Goal: Book appointment/travel/reservation

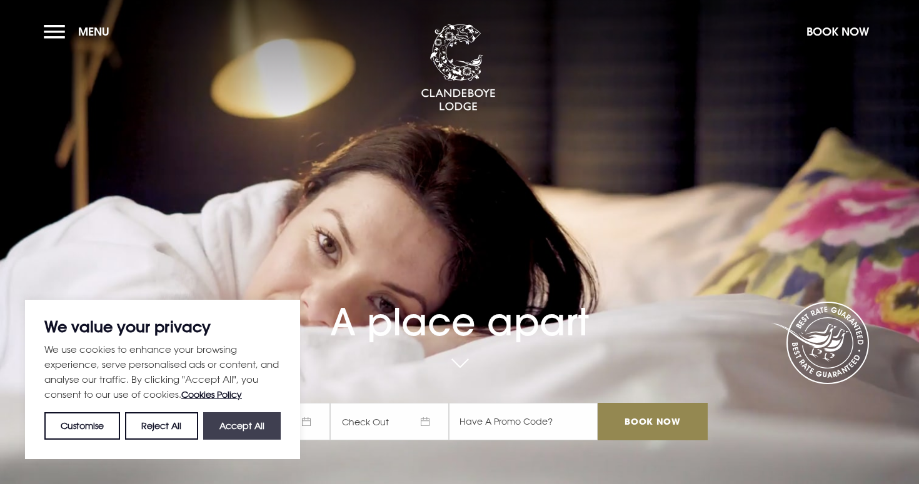
click at [261, 421] on button "Accept All" at bounding box center [242, 427] width 78 height 28
checkbox input "true"
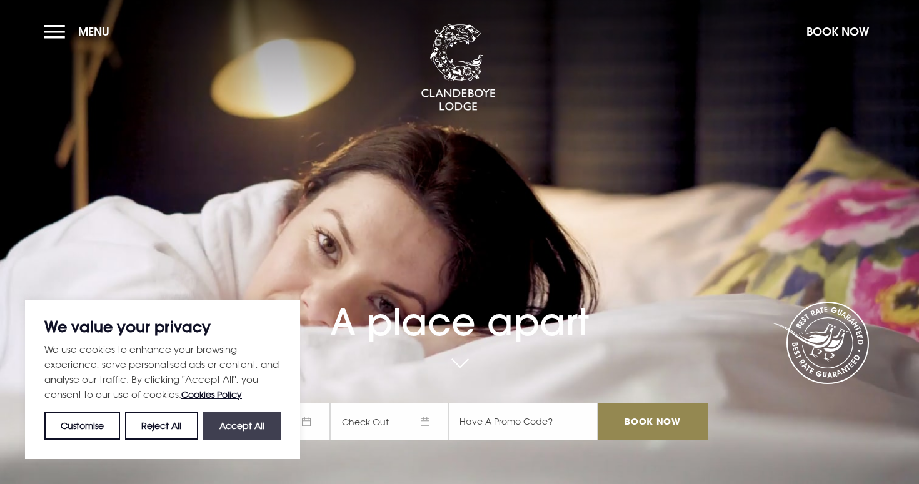
checkbox input "true"
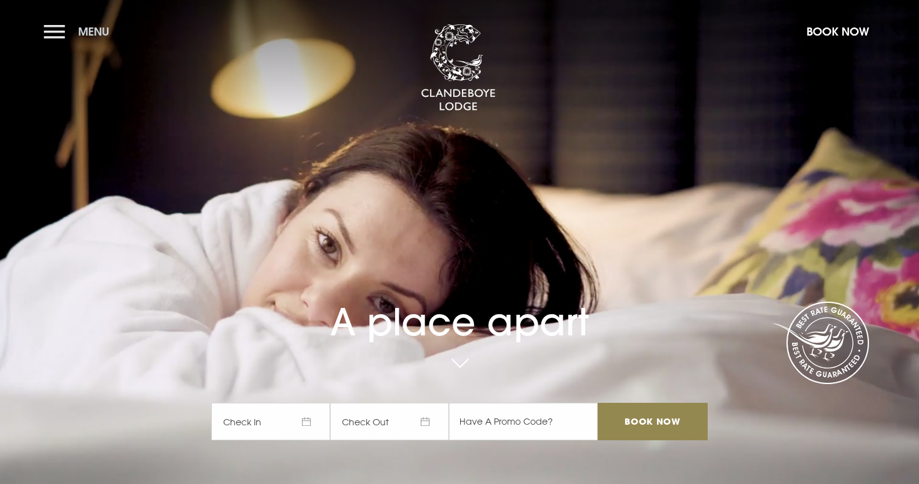
click at [58, 33] on button "Menu" at bounding box center [80, 31] width 72 height 27
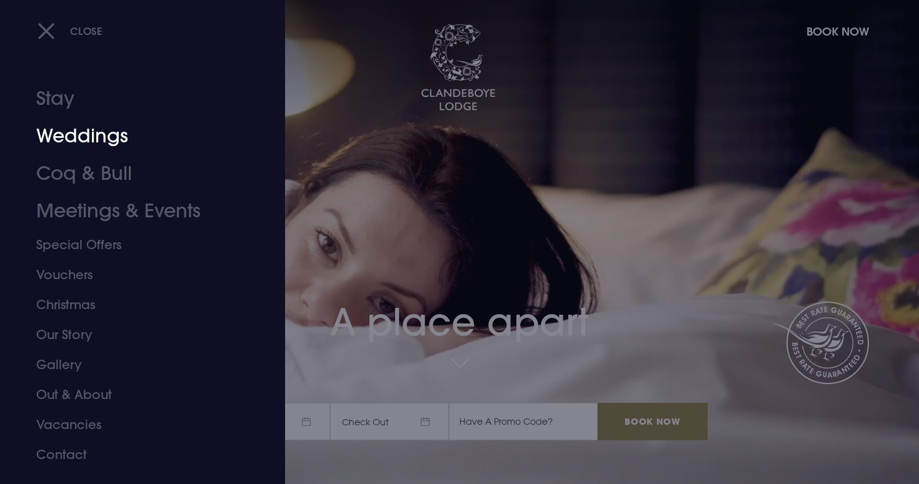
click at [88, 134] on link "Weddings" at bounding box center [135, 137] width 198 height 38
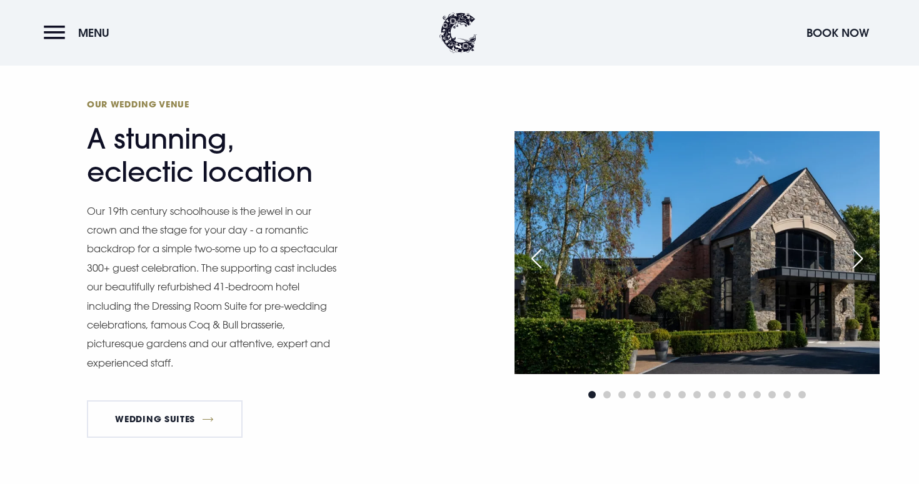
scroll to position [1011, 0]
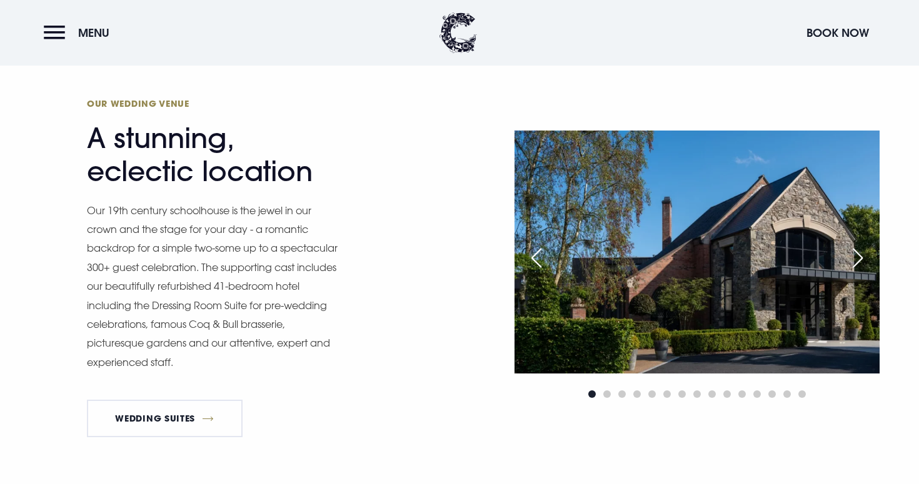
click at [853, 260] on div "Next slide" at bounding box center [857, 258] width 31 height 28
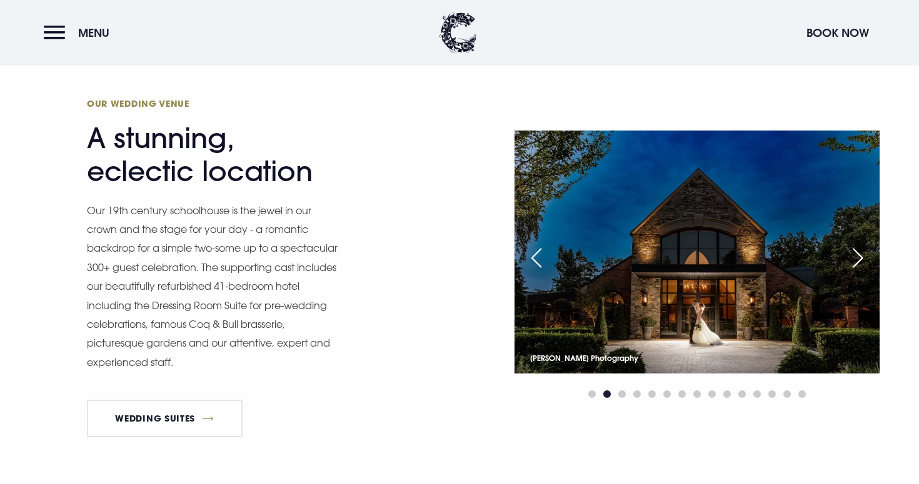
click at [853, 260] on div "Next slide" at bounding box center [857, 258] width 31 height 28
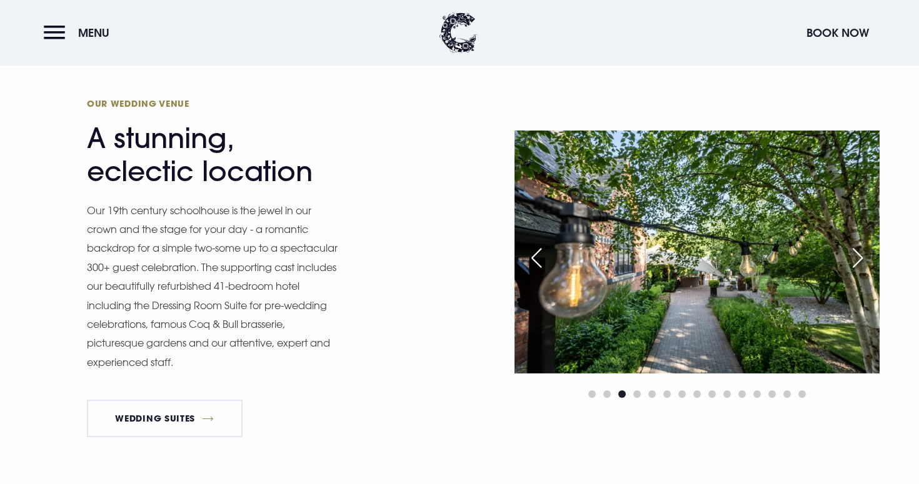
click at [853, 260] on div "Next slide" at bounding box center [857, 258] width 31 height 28
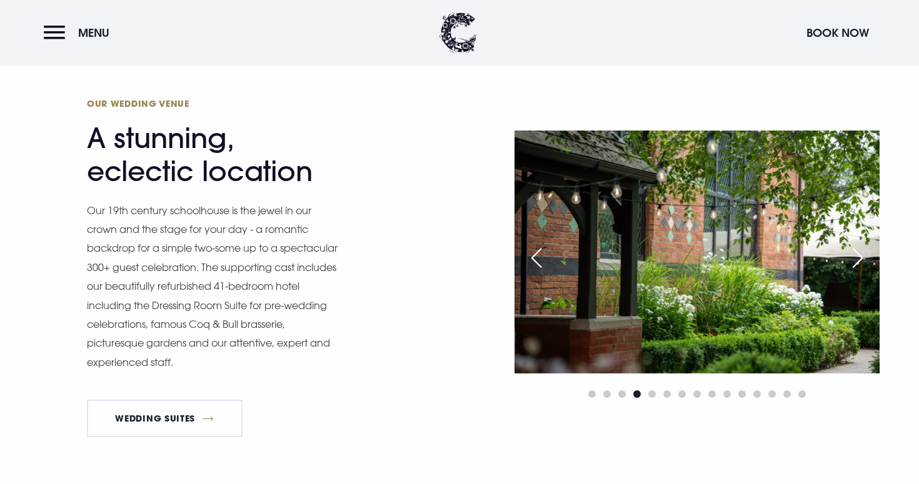
click at [853, 260] on div "Next slide" at bounding box center [857, 258] width 31 height 28
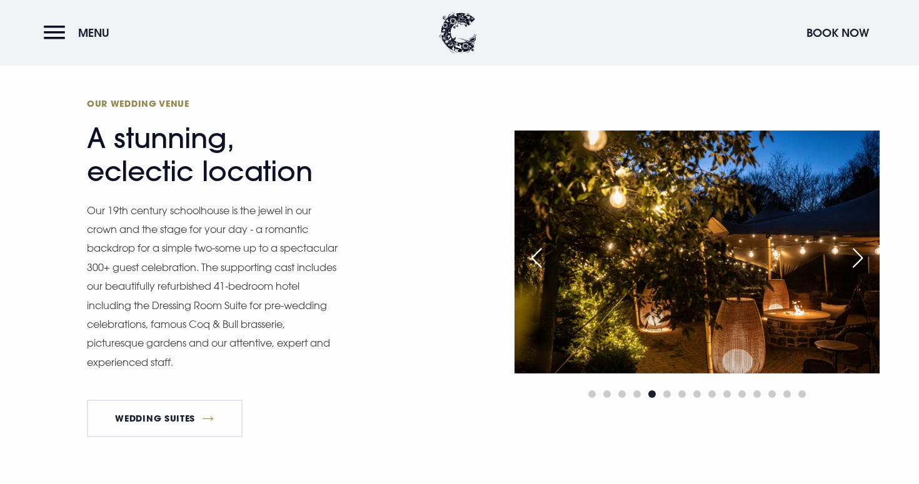
click at [853, 260] on div "Next slide" at bounding box center [857, 258] width 31 height 28
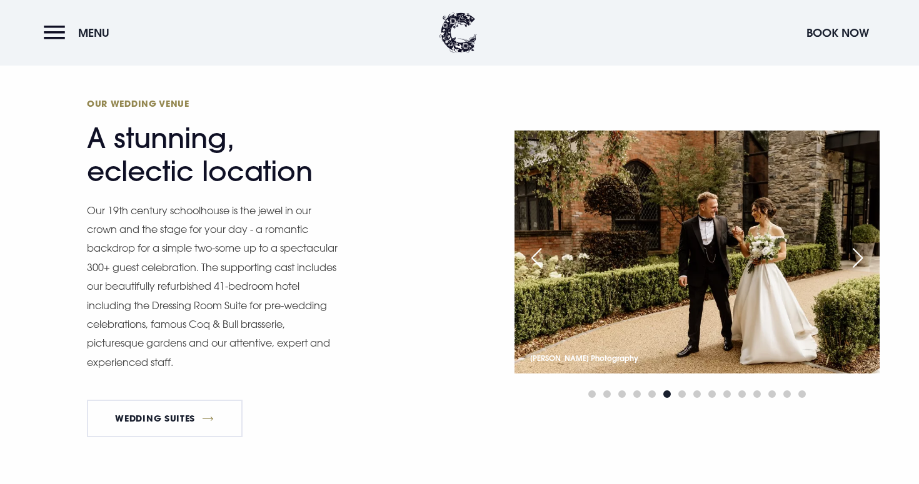
click at [853, 260] on div "Next slide" at bounding box center [857, 258] width 31 height 28
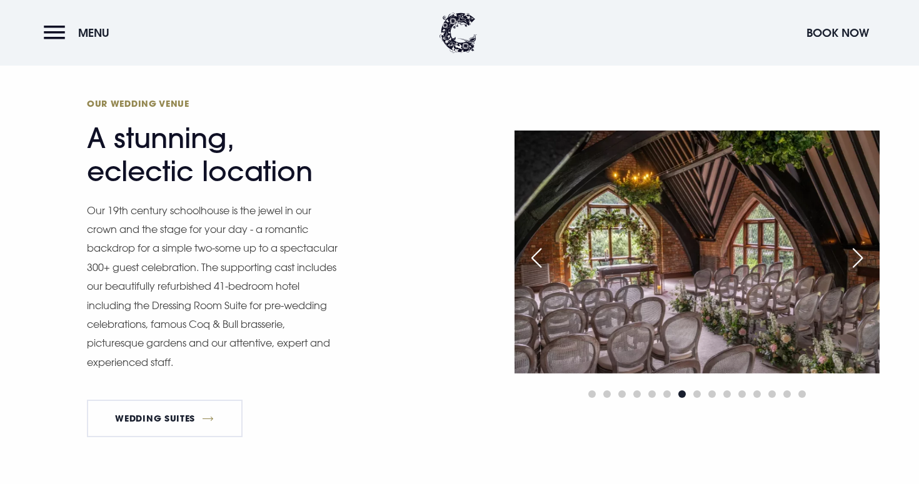
click at [853, 260] on div "Next slide" at bounding box center [857, 258] width 31 height 28
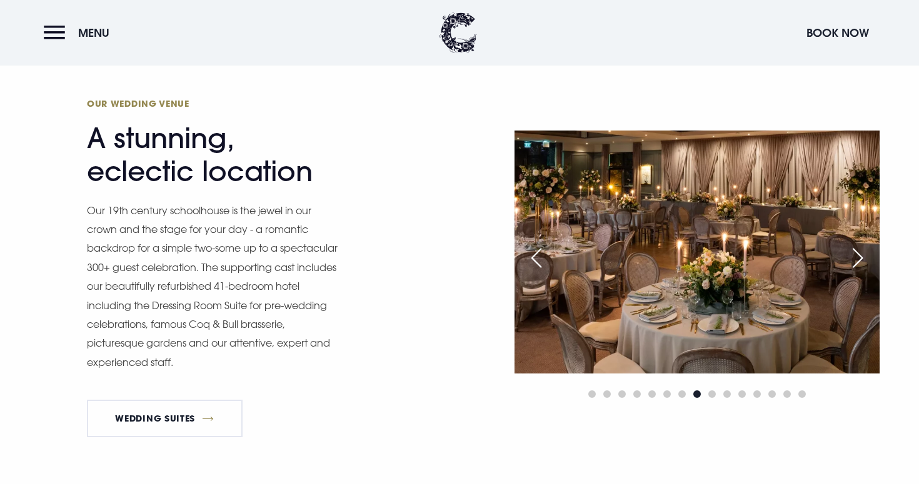
click at [853, 260] on div "Next slide" at bounding box center [857, 258] width 31 height 28
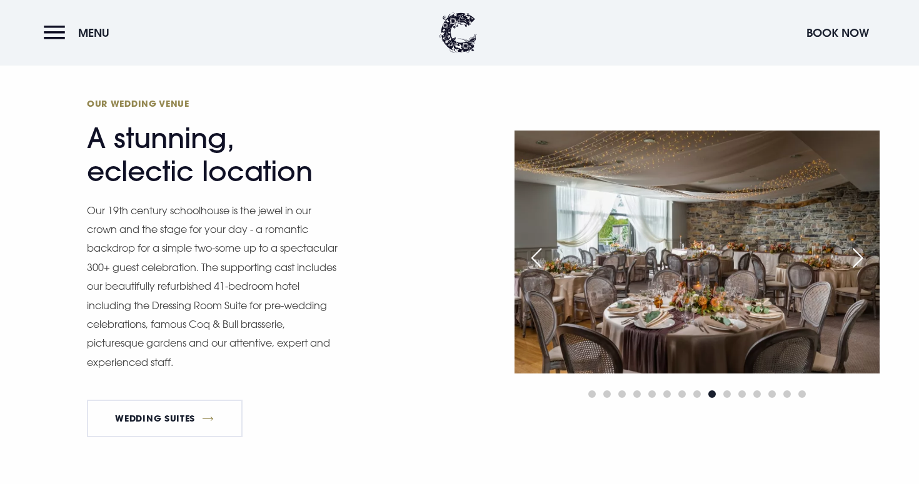
click at [853, 260] on div "Next slide" at bounding box center [857, 258] width 31 height 28
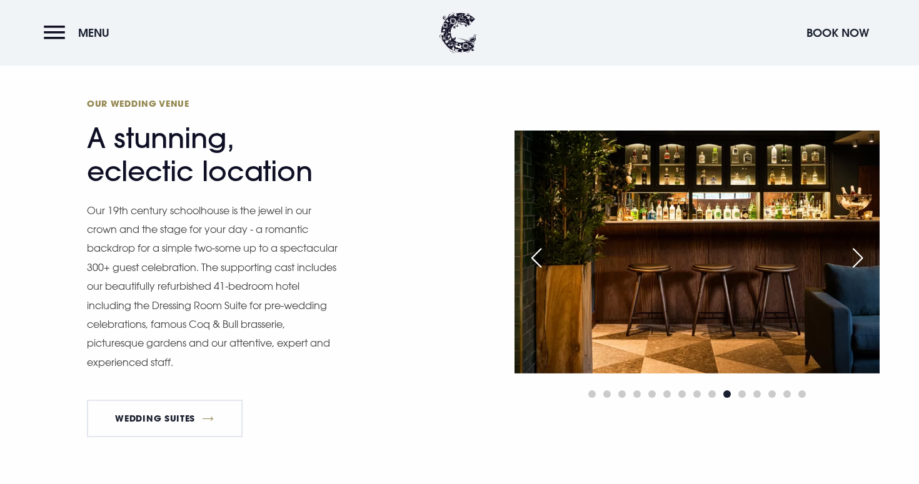
click at [853, 260] on div "Next slide" at bounding box center [857, 258] width 31 height 28
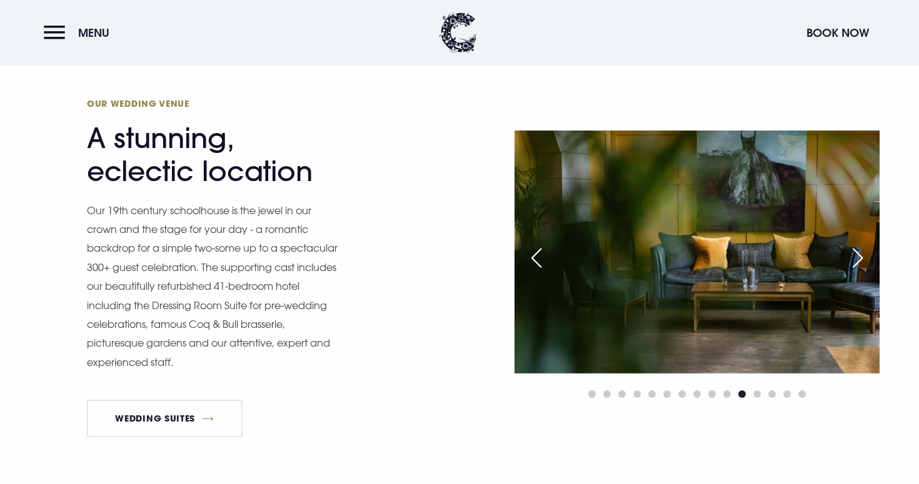
click at [853, 260] on div "Next slide" at bounding box center [857, 258] width 31 height 28
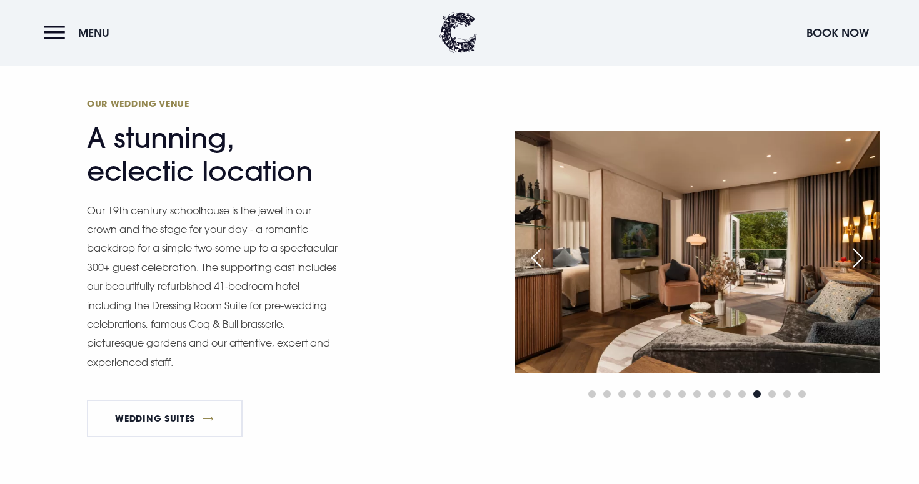
click at [853, 260] on div "Next slide" at bounding box center [857, 258] width 31 height 28
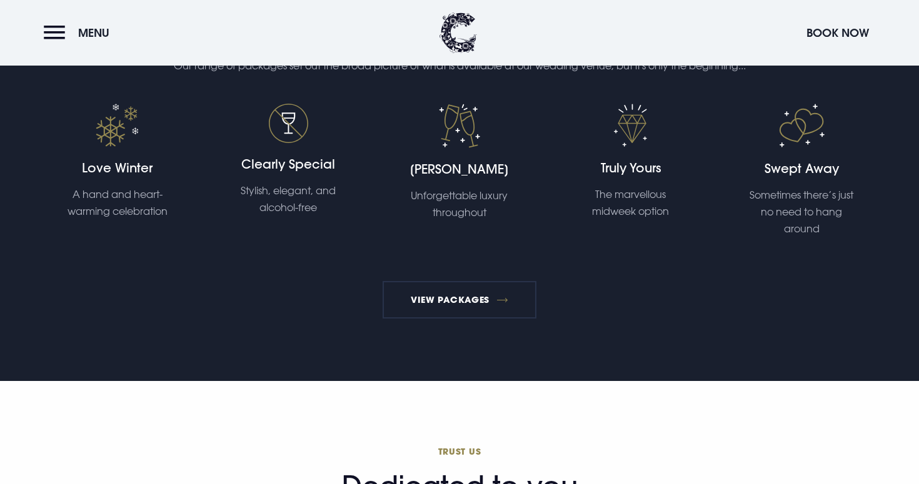
scroll to position [2604, 0]
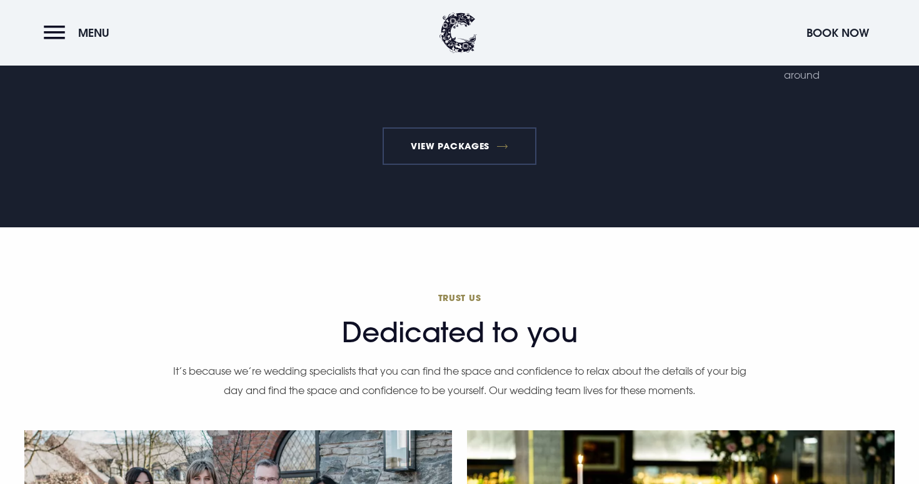
click at [451, 154] on link "View Packages" at bounding box center [460, 147] width 154 height 38
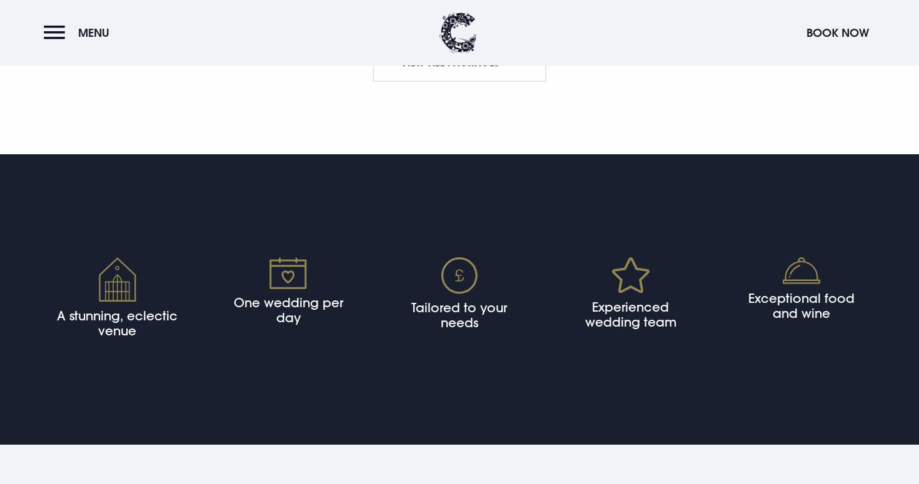
scroll to position [2518, 0]
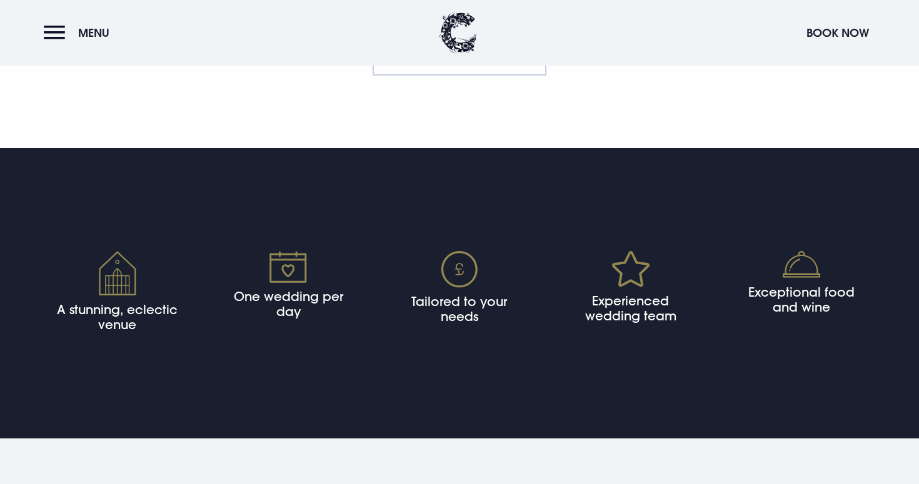
click at [494, 69] on link "View All Packages" at bounding box center [460, 57] width 174 height 38
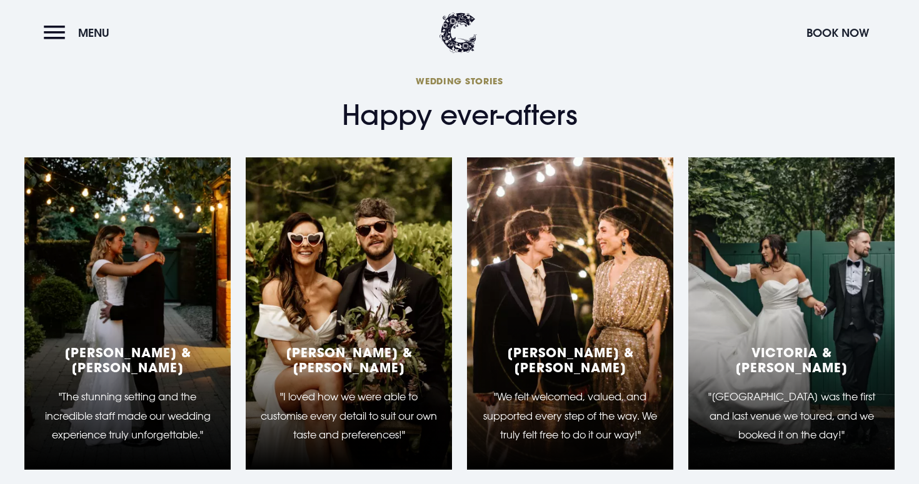
scroll to position [1857, 0]
